Goal: Find specific page/section: Find specific page/section

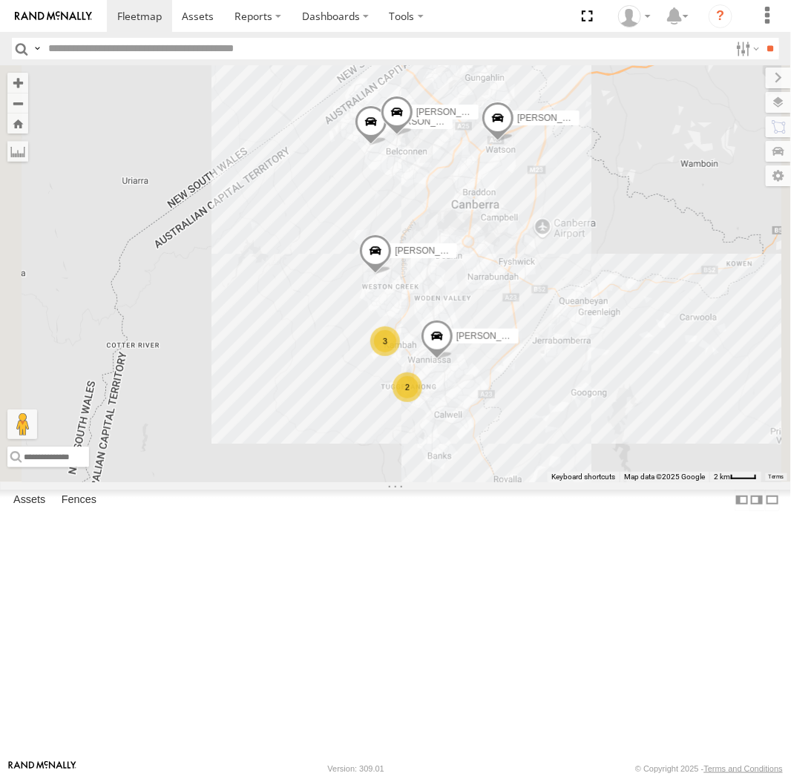
drag, startPoint x: 514, startPoint y: 335, endPoint x: 640, endPoint y: 310, distance: 128.7
click at [640, 310] on div "[PERSON_NAME] [PERSON_NAME] 3 [PERSON_NAME] 2 [PERSON_NAME]" at bounding box center [395, 273] width 791 height 416
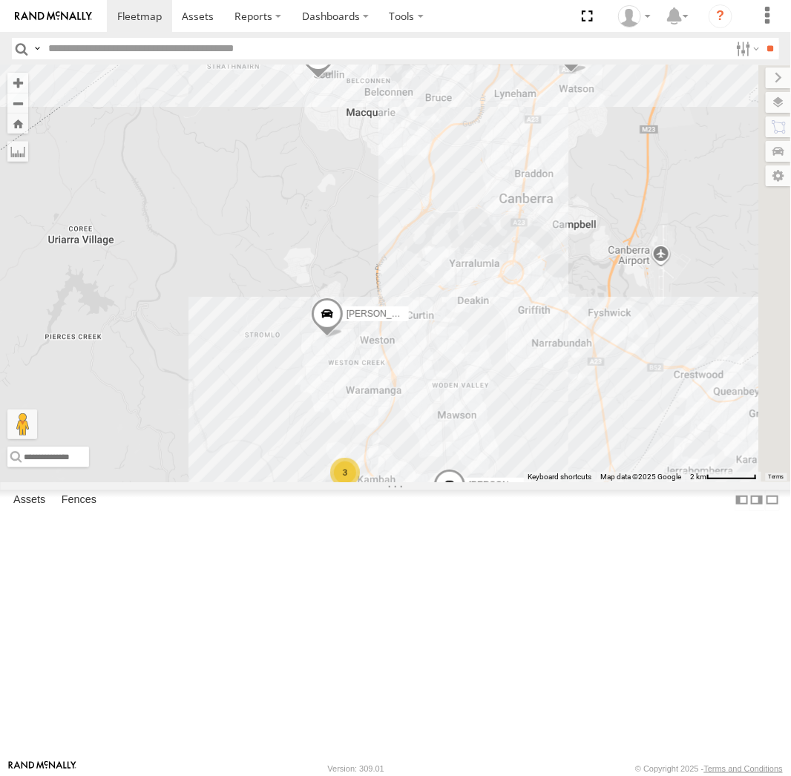
drag, startPoint x: 609, startPoint y: 436, endPoint x: 544, endPoint y: 299, distance: 152.0
click at [548, 299] on div "Michael Kyle Andrew Daniel 3 Peter Jamie" at bounding box center [395, 273] width 791 height 416
